Goal: Entertainment & Leisure: Consume media (video, audio)

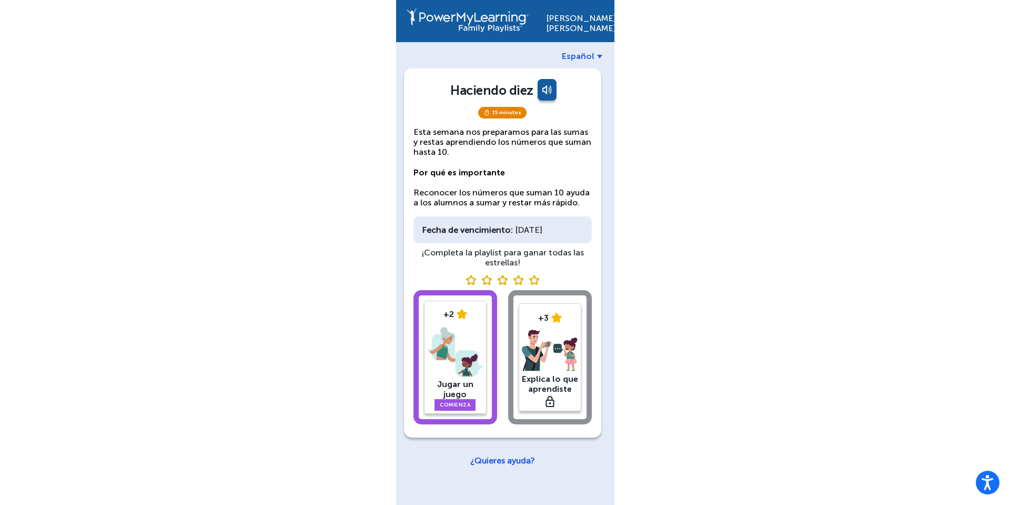
click at [542, 92] on link at bounding box center [546, 91] width 21 height 25
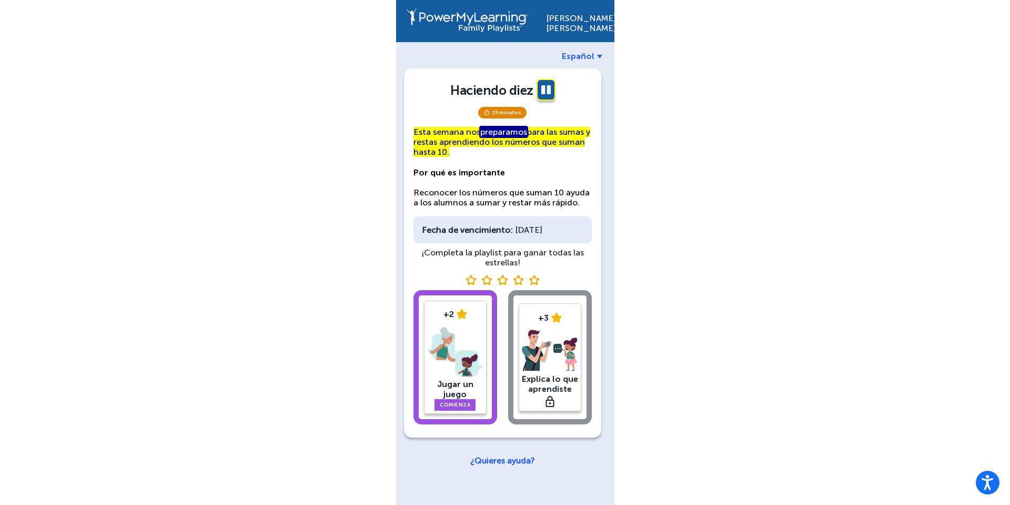
click at [585, 58] on span "Español" at bounding box center [578, 56] width 33 height 10
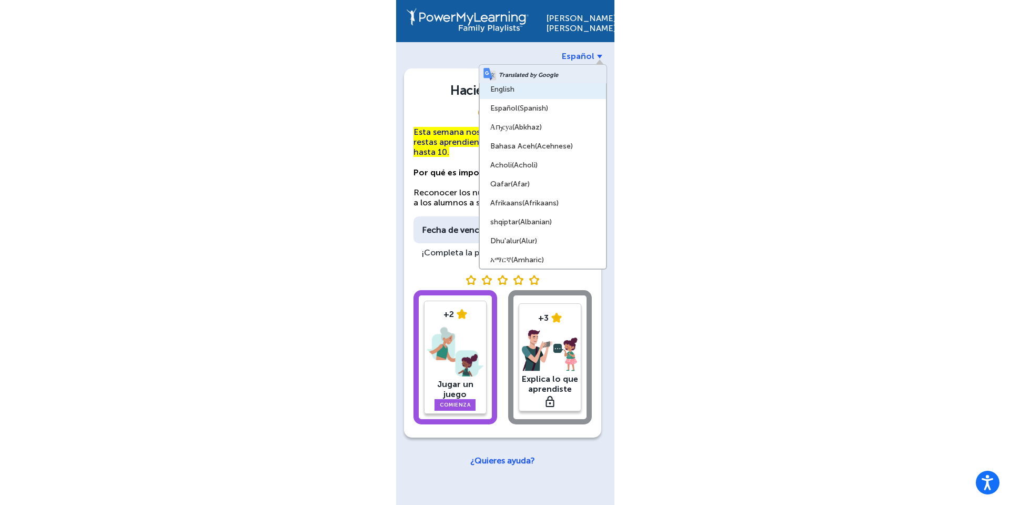
click at [544, 93] on link "English" at bounding box center [543, 89] width 126 height 19
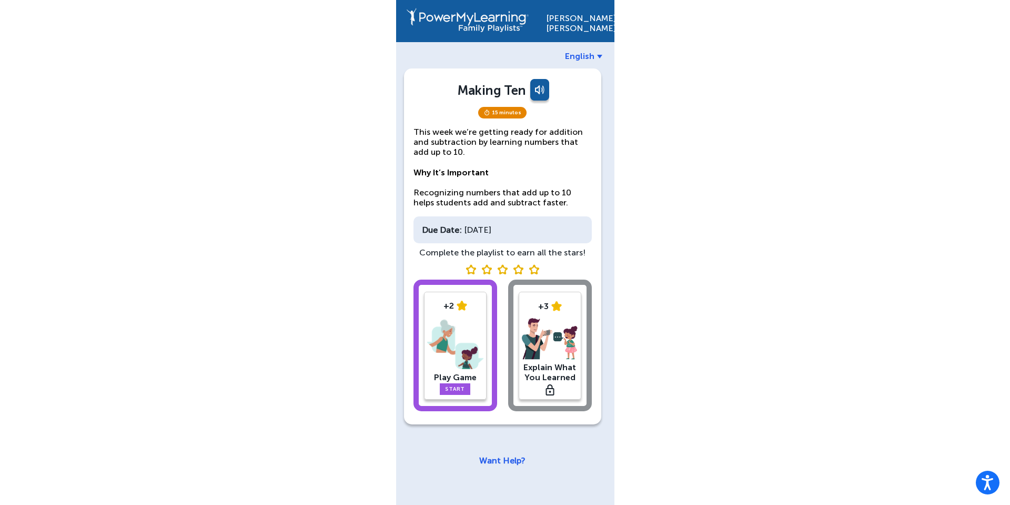
click at [575, 57] on span "English" at bounding box center [579, 56] width 29 height 10
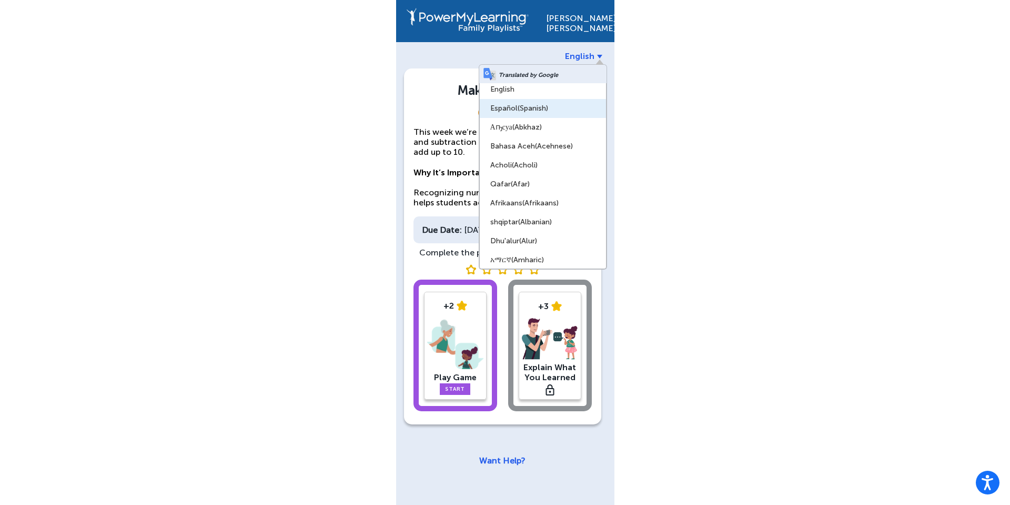
click at [547, 111] on span "(Spanish)" at bounding box center [533, 108] width 31 height 9
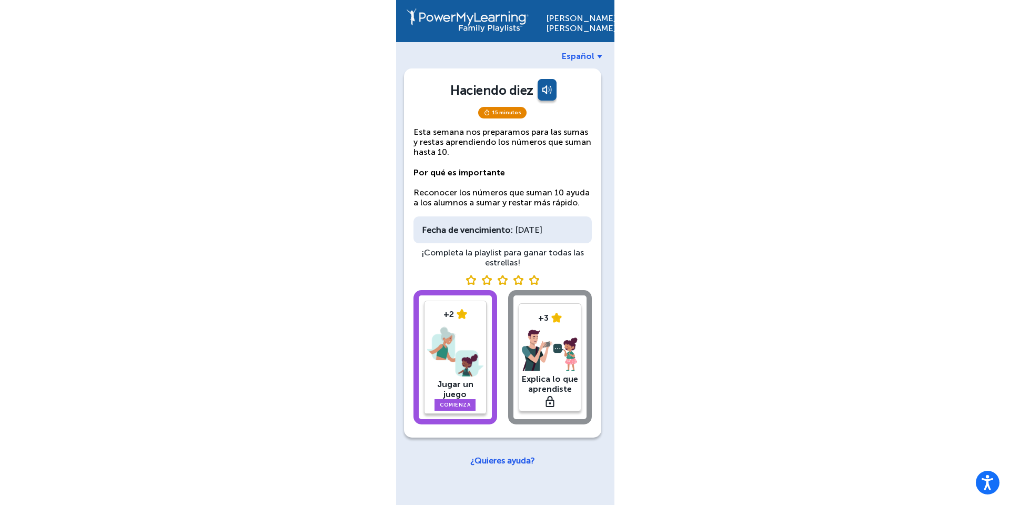
click at [447, 392] on div "Jugar un juego" at bounding box center [455, 389] width 56 height 20
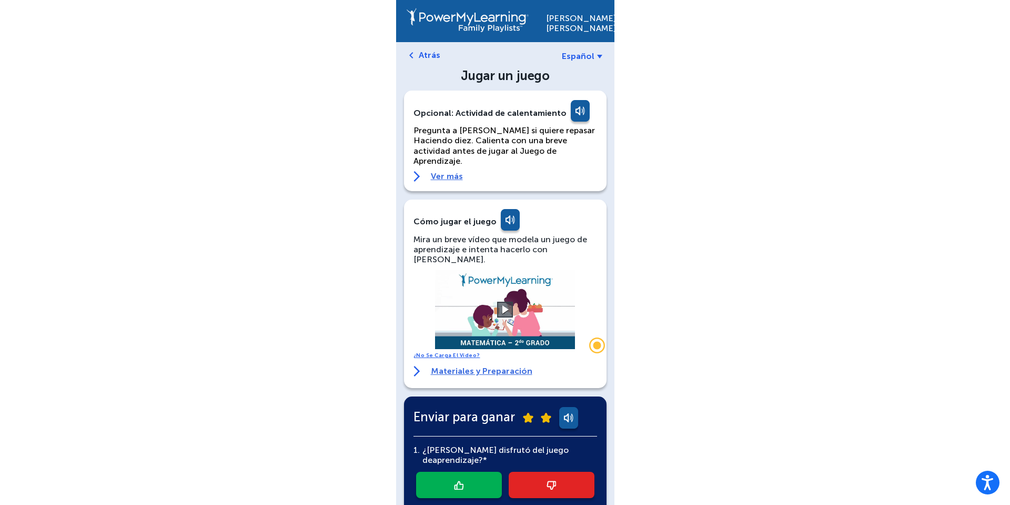
click at [420, 52] on link "Atrás" at bounding box center [430, 55] width 22 height 10
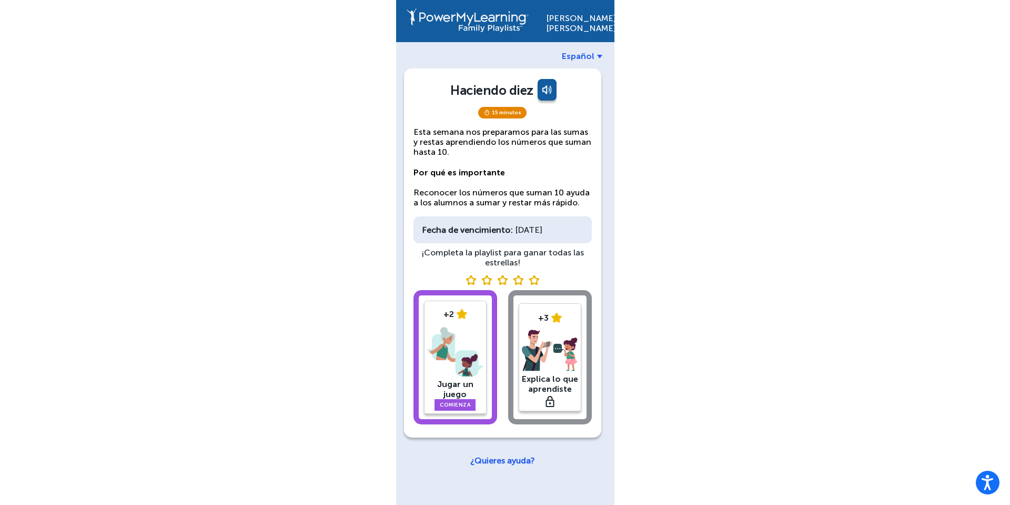
click at [459, 353] on img at bounding box center [455, 351] width 56 height 55
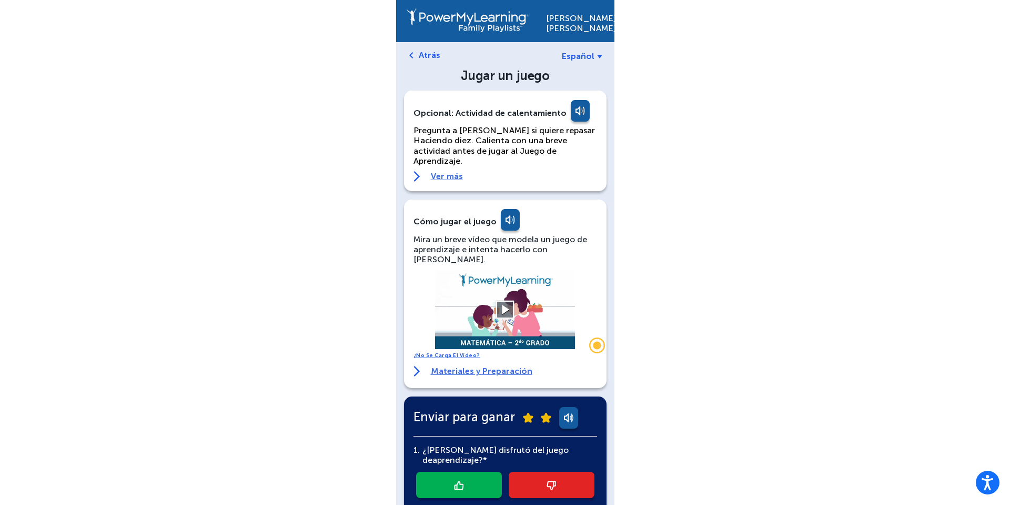
click at [506, 300] on button at bounding box center [505, 309] width 18 height 18
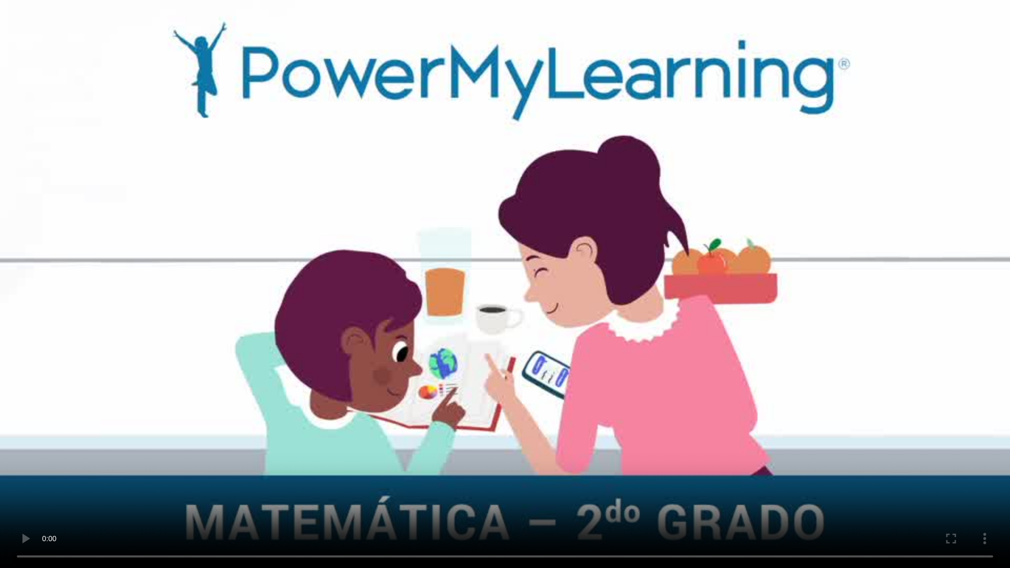
click at [570, 374] on video at bounding box center [505, 284] width 1010 height 568
click at [569, 374] on video at bounding box center [505, 284] width 1010 height 568
click at [571, 344] on video at bounding box center [505, 284] width 1010 height 568
click at [690, 334] on video at bounding box center [505, 284] width 1010 height 568
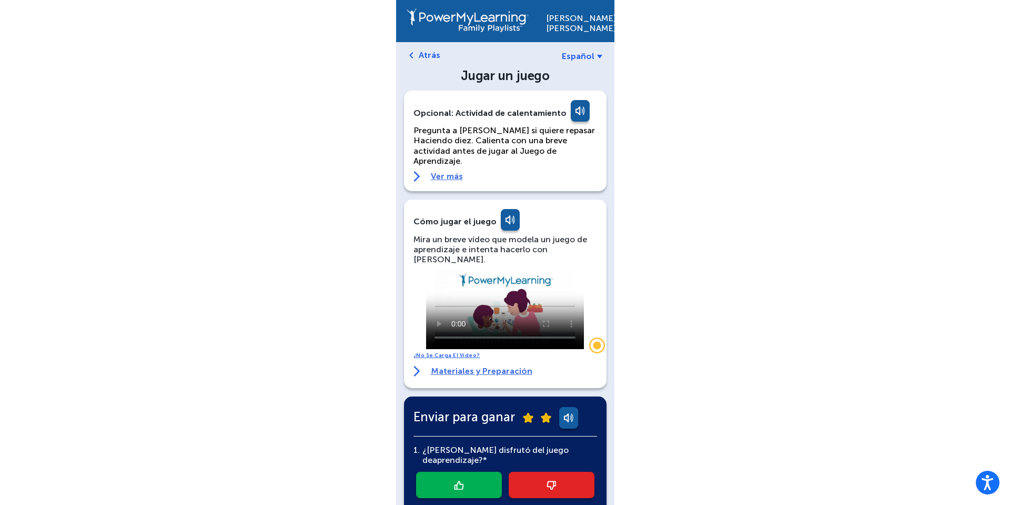
click at [596, 54] on link "Español" at bounding box center [582, 56] width 41 height 10
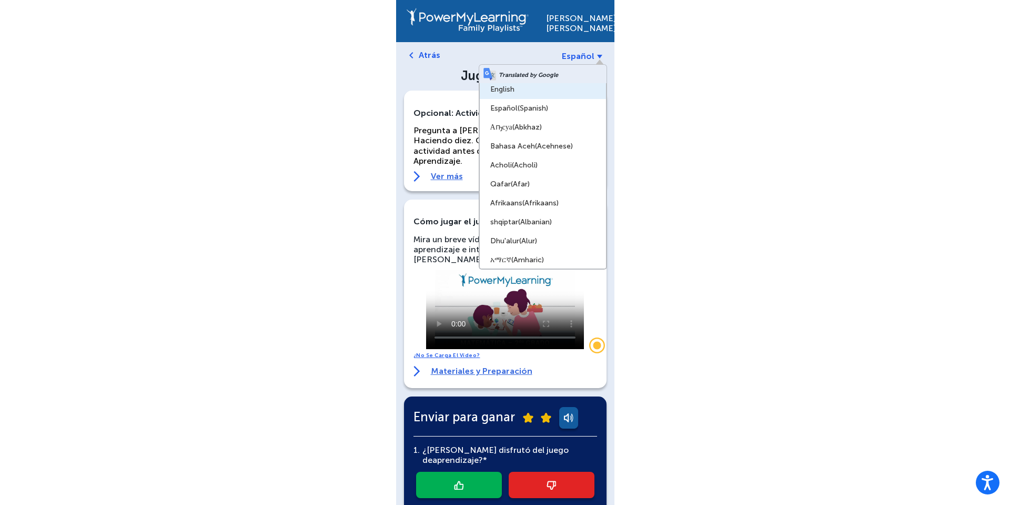
click at [526, 92] on link "English" at bounding box center [543, 89] width 126 height 19
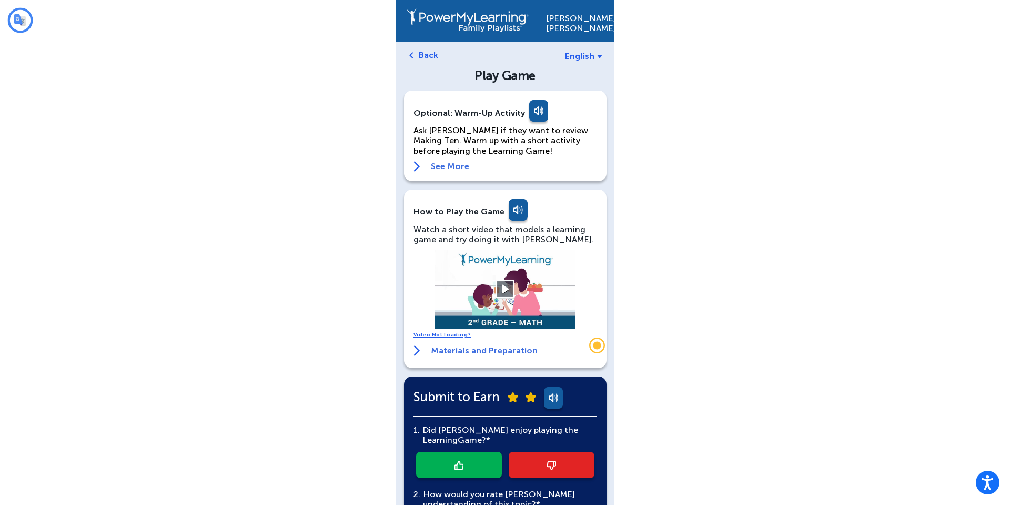
click at [499, 285] on button at bounding box center [505, 289] width 18 height 18
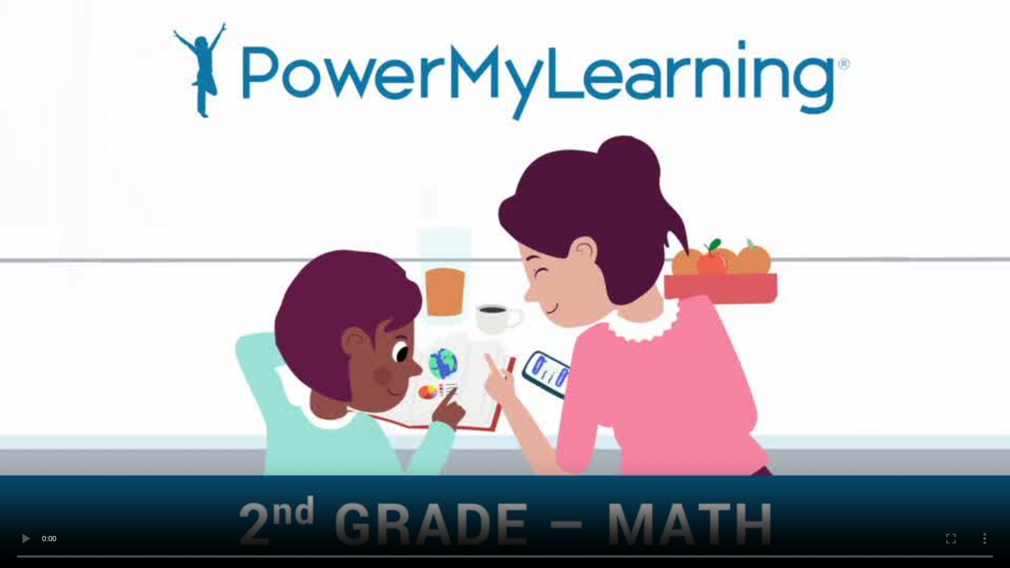
click at [534, 293] on video at bounding box center [505, 284] width 1010 height 568
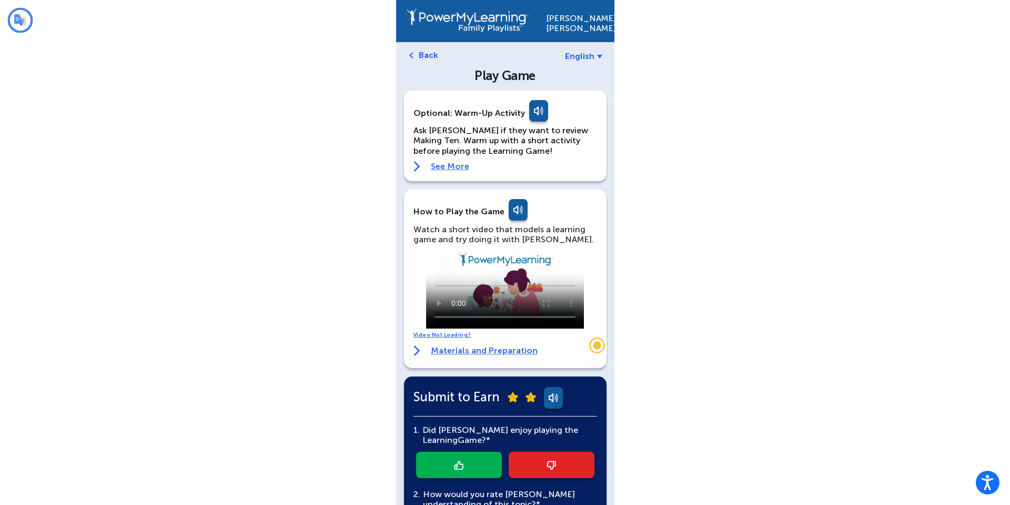
click at [576, 61] on div "English" at bounding box center [586, 56] width 42 height 10
click at [576, 58] on span "English" at bounding box center [579, 56] width 29 height 10
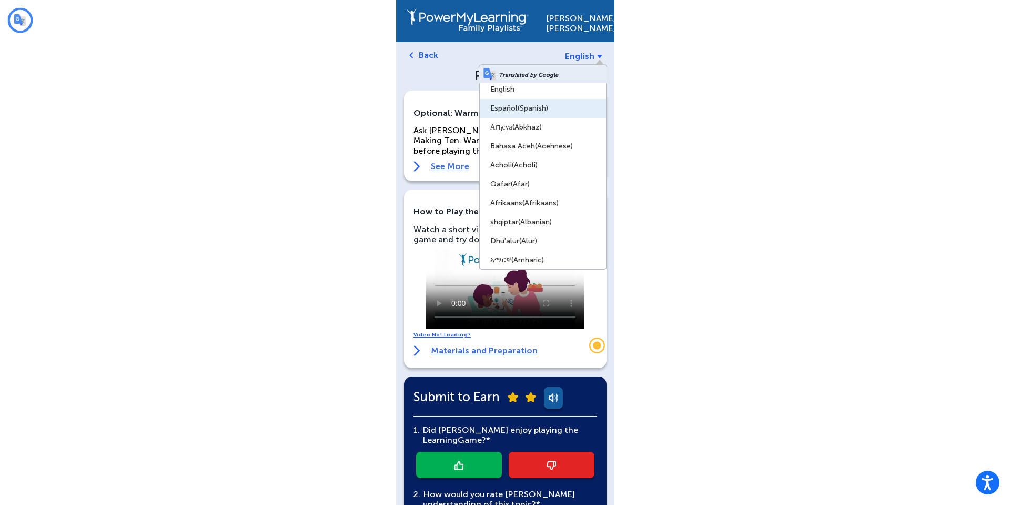
click at [570, 102] on link "Español (Spanish)" at bounding box center [543, 108] width 126 height 19
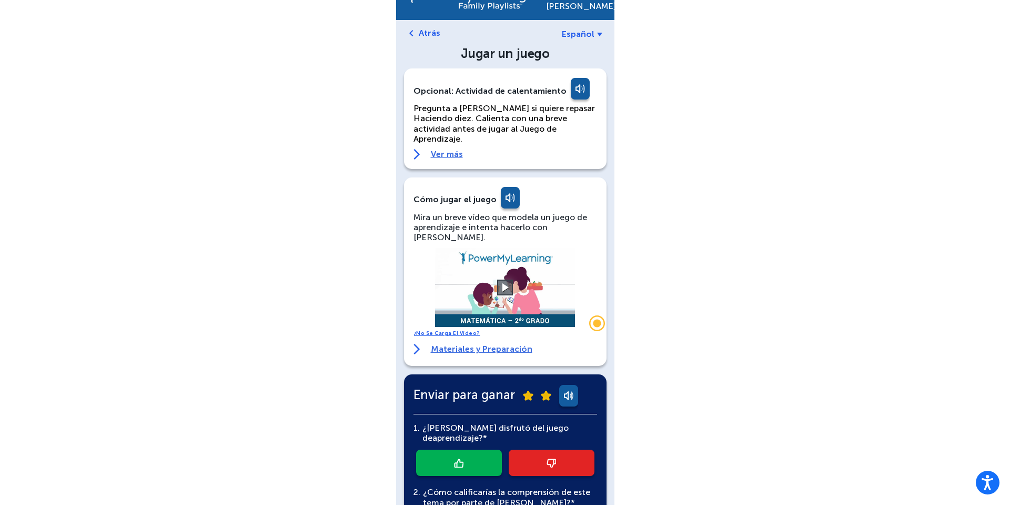
scroll to position [21, 0]
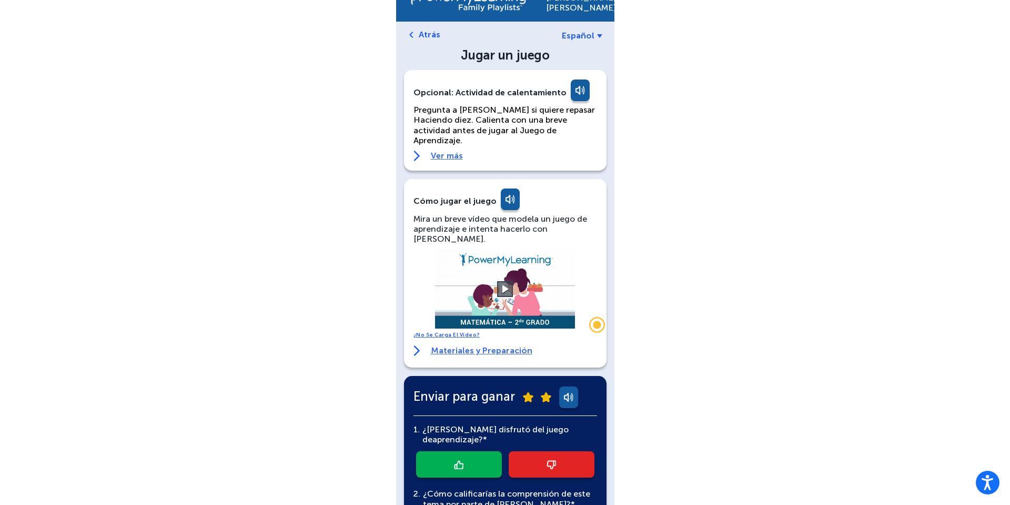
click at [499, 345] on link "Materiales y Preparación" at bounding box center [473, 350] width 119 height 11
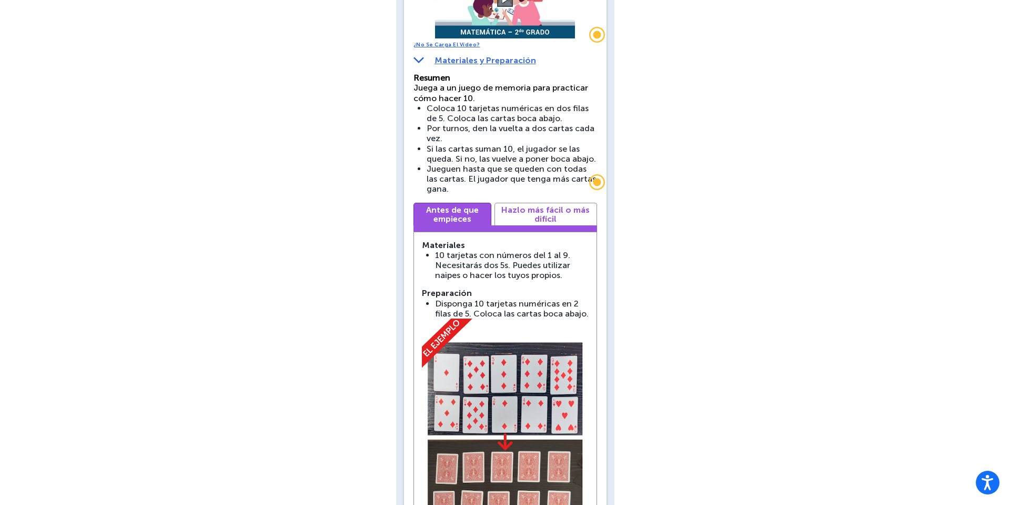
scroll to position [310, 0]
click at [557, 203] on link "Hazlo más fácil o más difícil" at bounding box center [546, 214] width 103 height 23
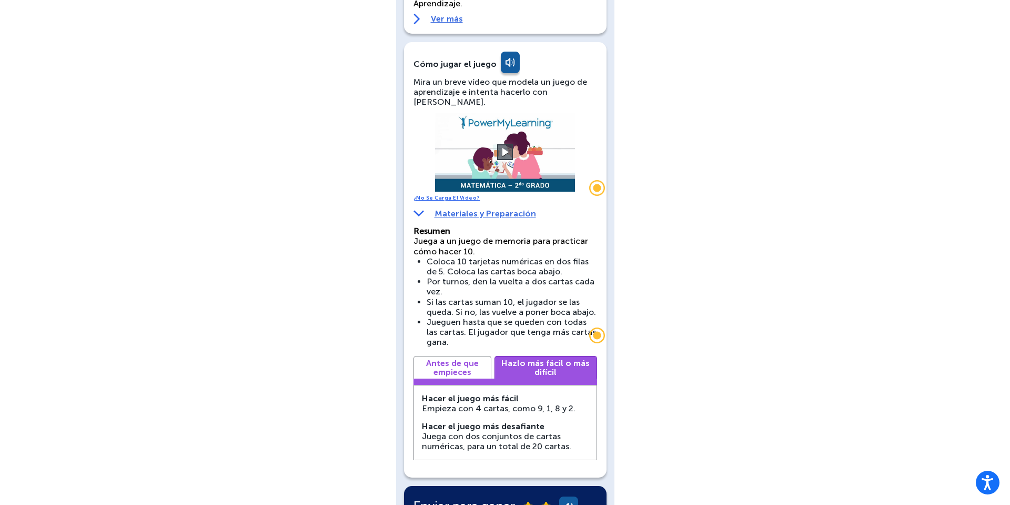
scroll to position [136, 0]
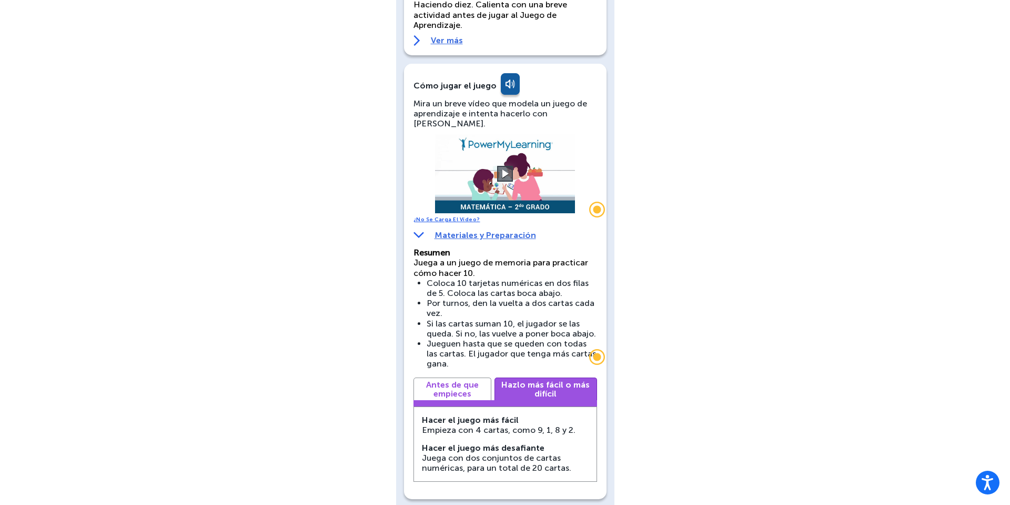
click at [452, 377] on link "Antes de que empieces" at bounding box center [453, 388] width 78 height 23
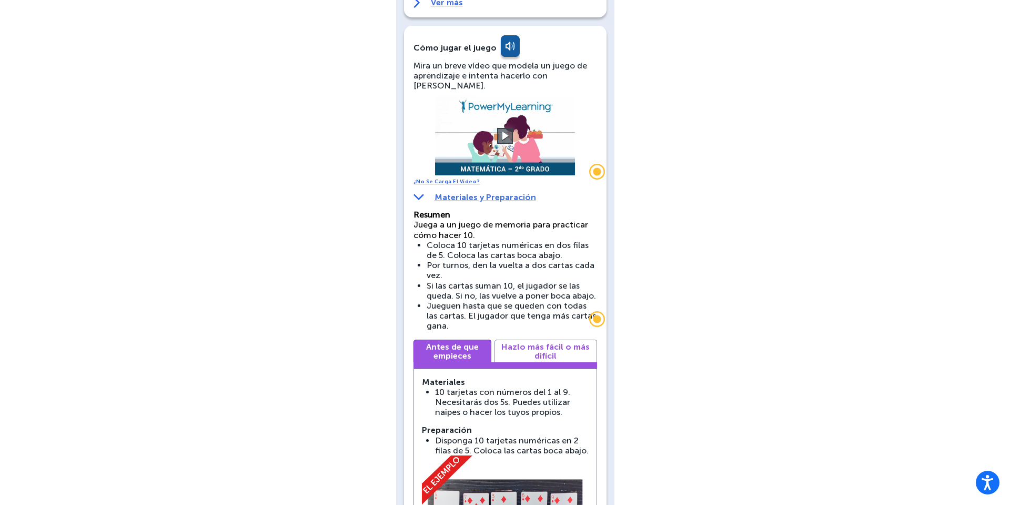
scroll to position [169, 0]
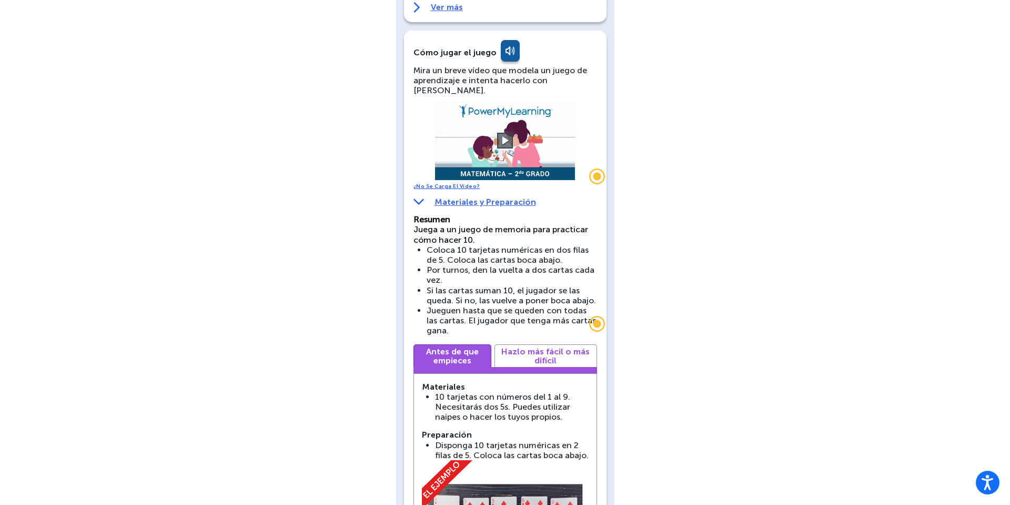
click at [423, 197] on img at bounding box center [419, 202] width 11 height 10
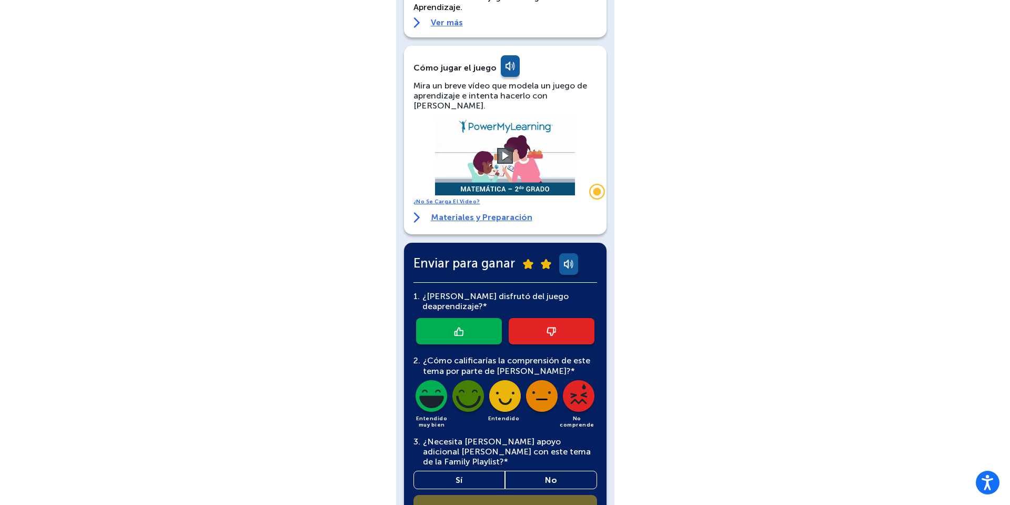
scroll to position [153, 0]
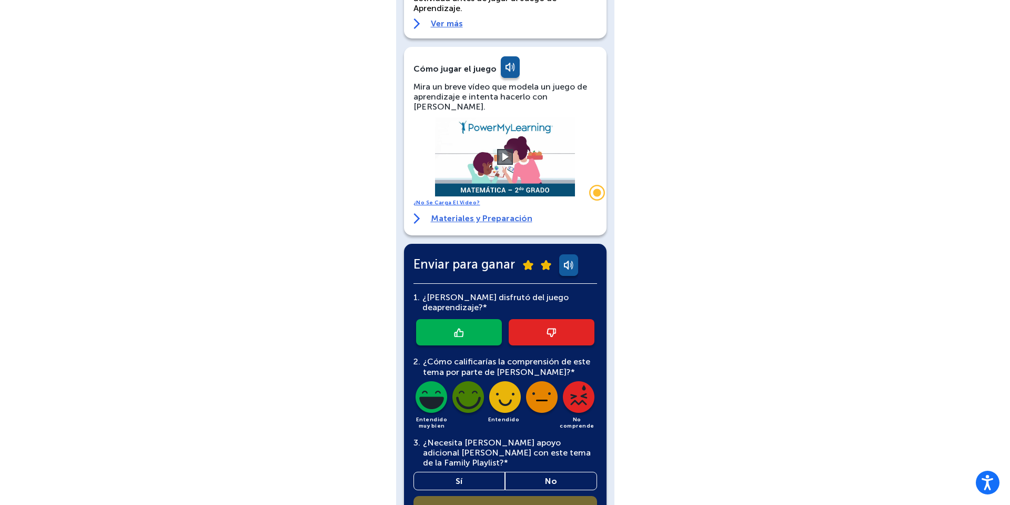
click at [482, 213] on link "Materiales y Preparación" at bounding box center [473, 218] width 119 height 11
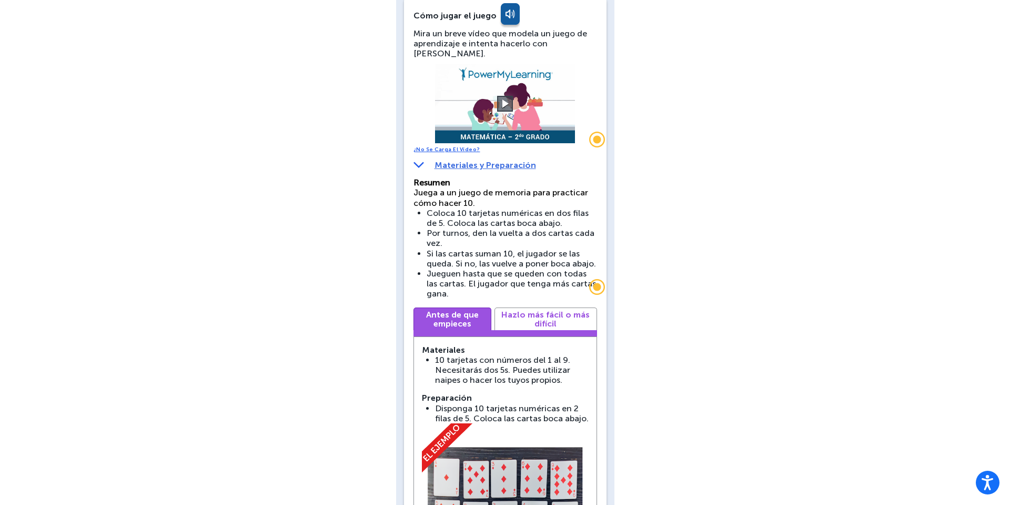
scroll to position [215, 0]
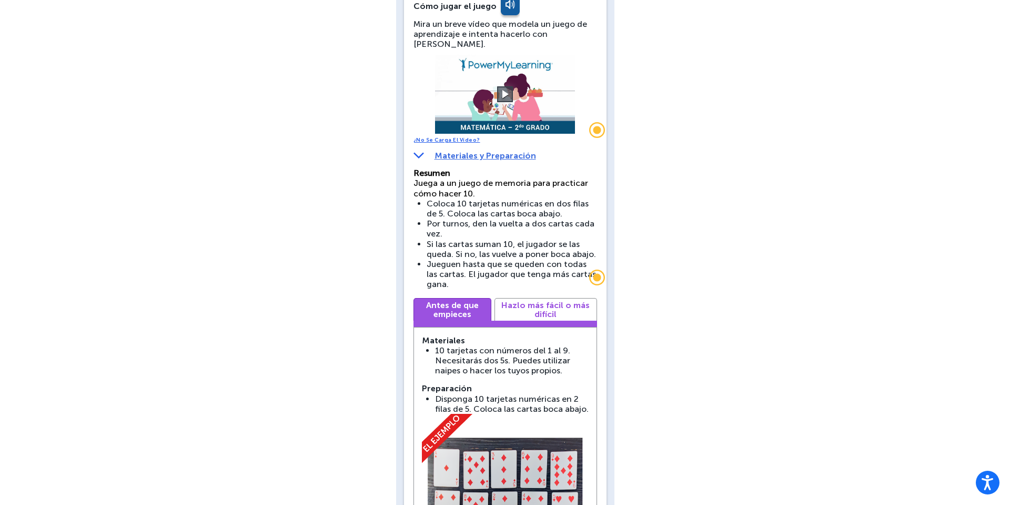
click at [538, 273] on div "Resumen Juega a un juego de memoria para practicar cómo hacer 10. Coloca 10 tar…" at bounding box center [506, 402] width 184 height 468
click at [535, 298] on link "Hazlo más fácil o más difícil" at bounding box center [546, 309] width 103 height 23
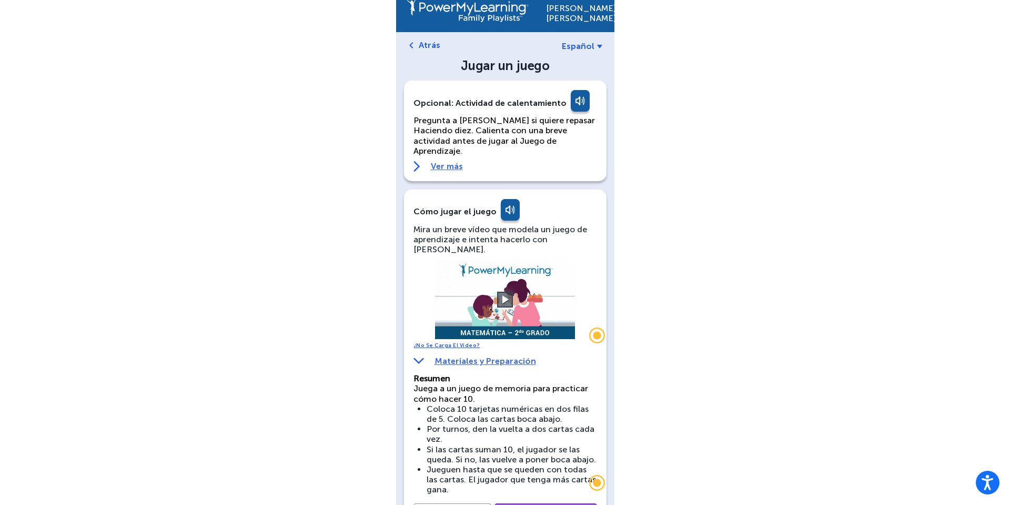
scroll to position [0, 0]
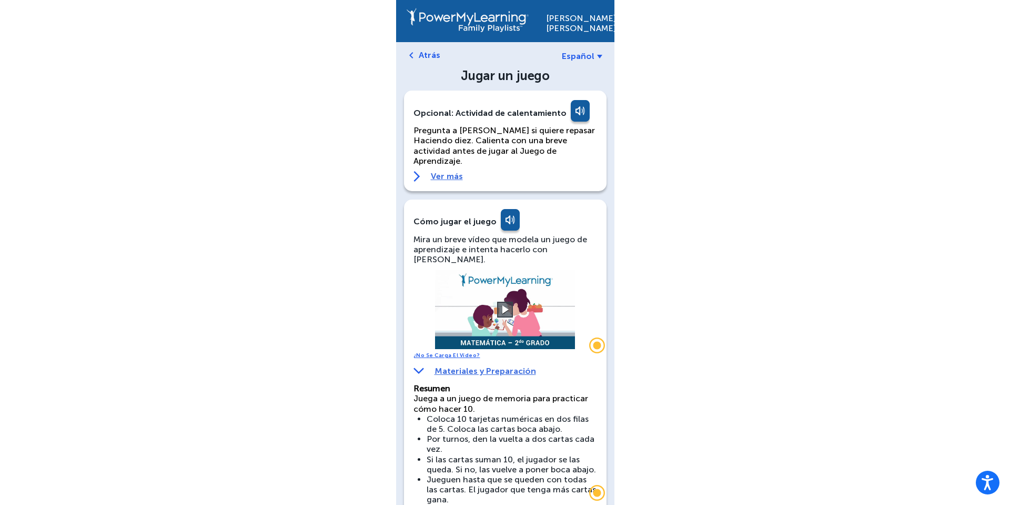
click at [449, 171] on link "Ver más" at bounding box center [506, 176] width 184 height 11
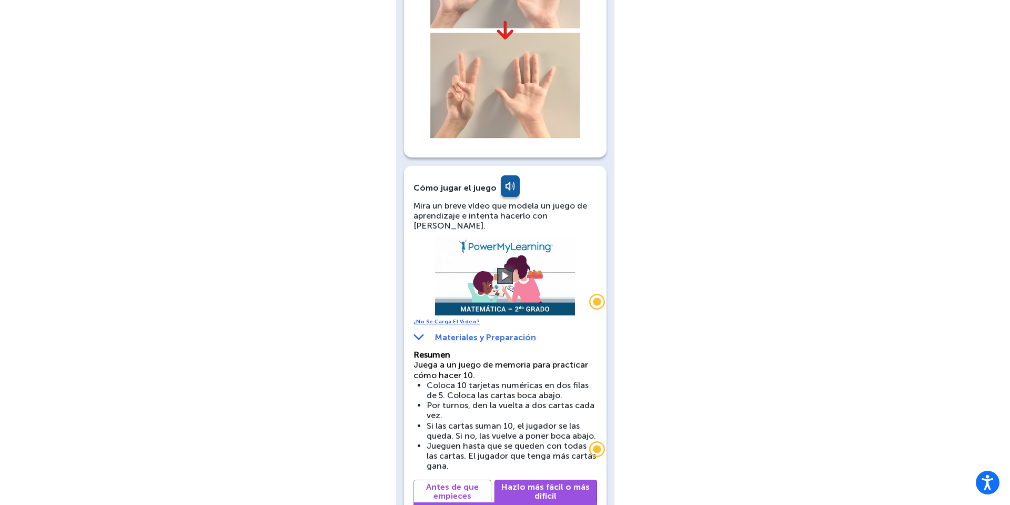
scroll to position [434, 0]
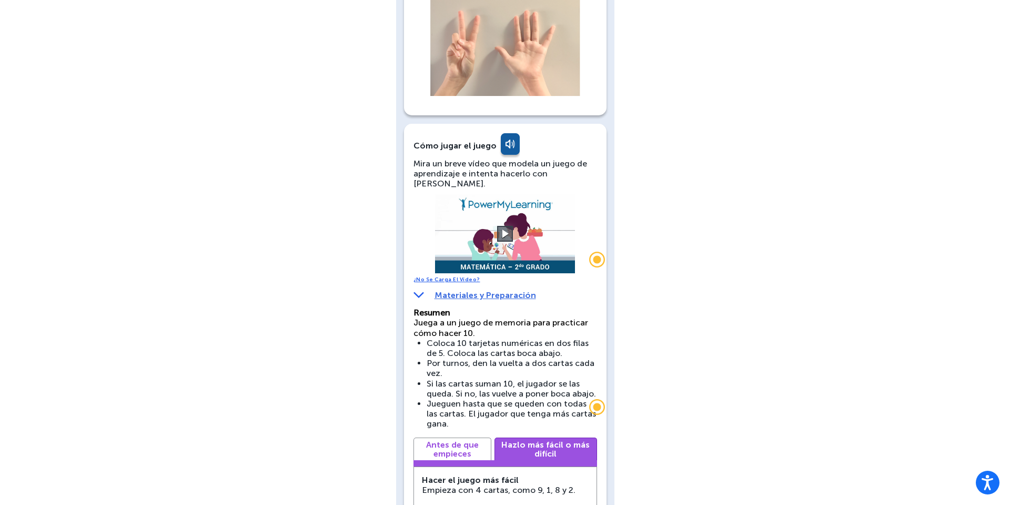
click at [597, 256] on icon "Widget Trigger Stonly" at bounding box center [597, 260] width 8 height 8
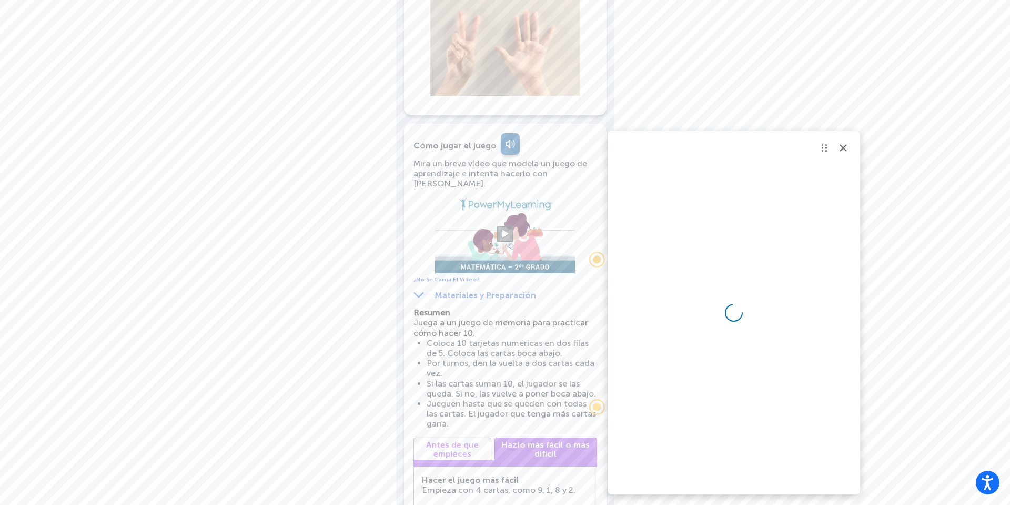
scroll to position [440, 0]
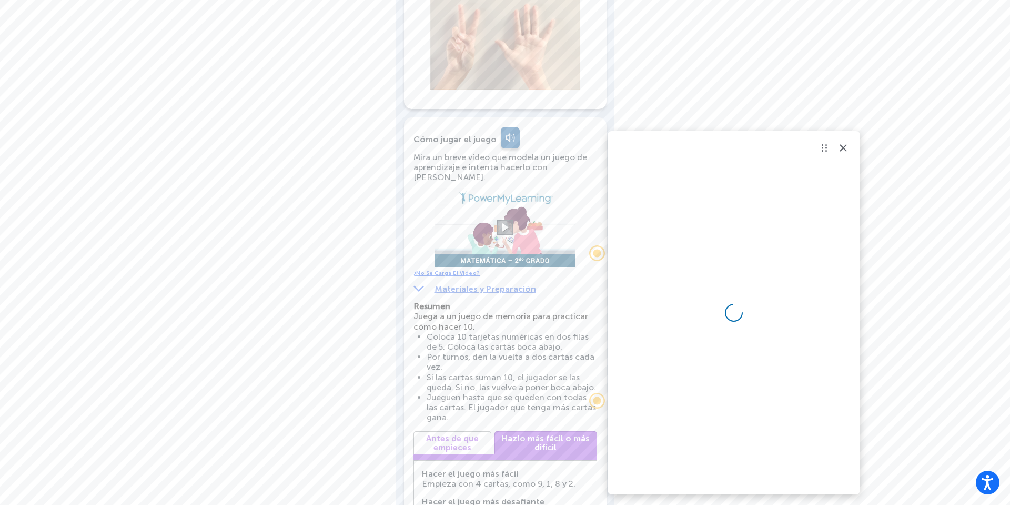
click at [842, 148] on icon "Close Stonly widget" at bounding box center [843, 148] width 13 height 13
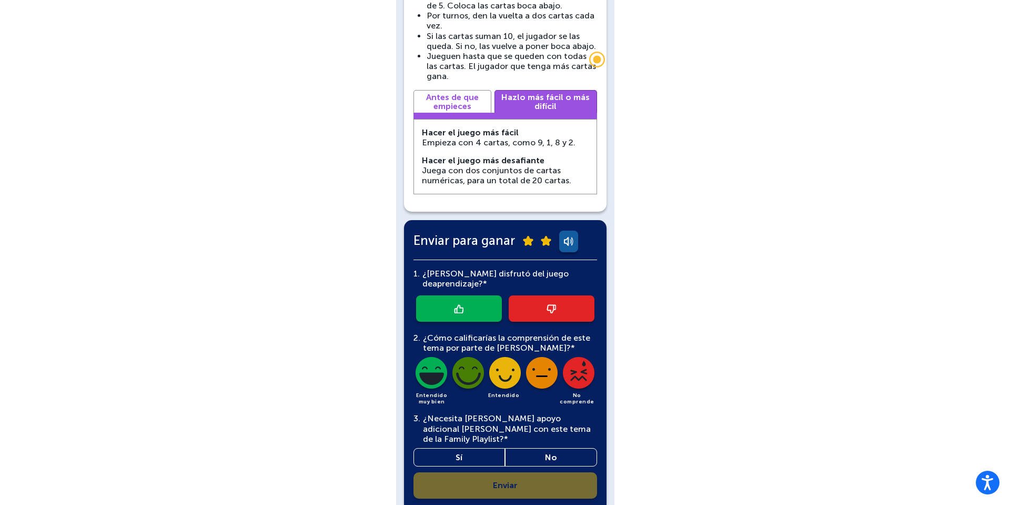
scroll to position [782, 0]
